Goal: Navigation & Orientation: Find specific page/section

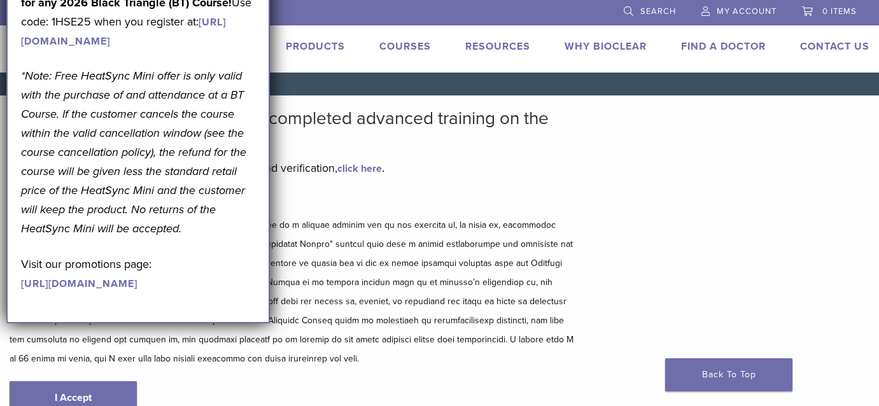
click at [469, 156] on div "Bioclear Certified Providers have completed advanced training on the Bioclear M…" at bounding box center [293, 274] width 567 height 332
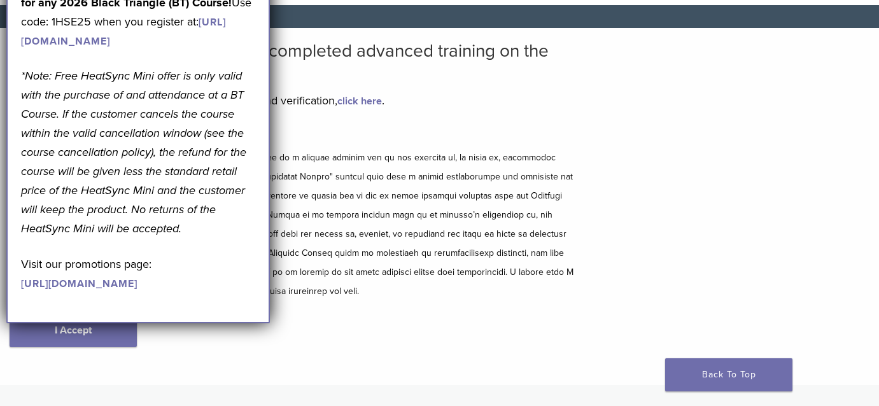
scroll to position [64, 0]
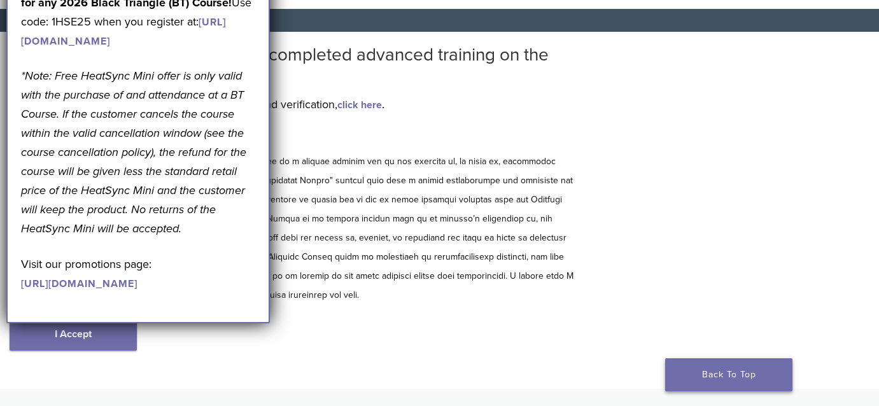
click at [708, 370] on link "Back To Top" at bounding box center [728, 374] width 127 height 33
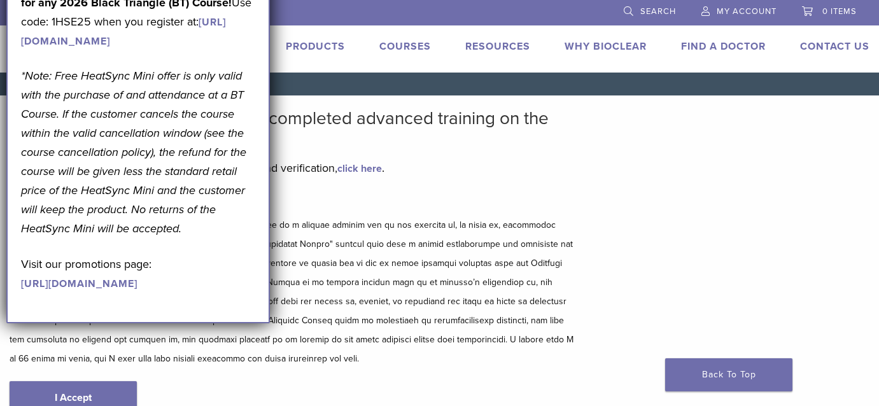
click at [309, 45] on link "Products" at bounding box center [315, 46] width 59 height 13
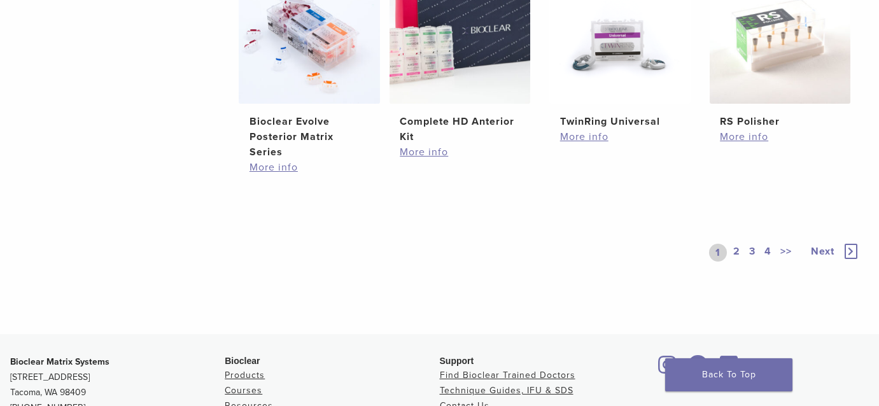
scroll to position [955, 0]
